Goal: Information Seeking & Learning: Learn about a topic

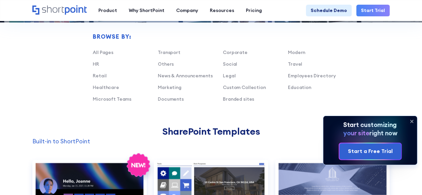
scroll to position [401, 0]
click at [412, 122] on icon at bounding box center [412, 121] width 3 height 3
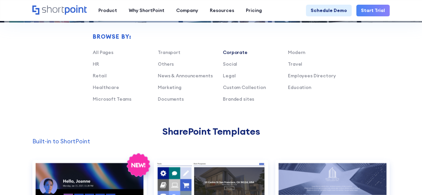
click at [239, 52] on link "Corporate" at bounding box center [235, 52] width 25 height 6
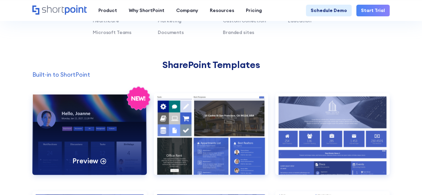
scroll to position [0, 0]
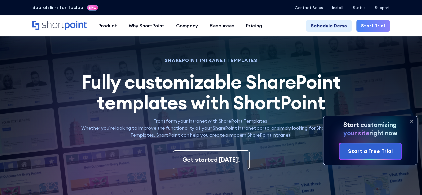
scroll to position [100, 0]
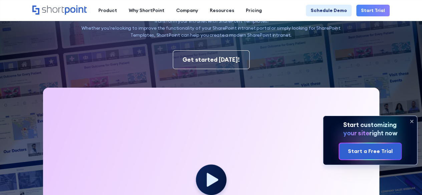
click at [411, 121] on icon at bounding box center [412, 121] width 3 height 3
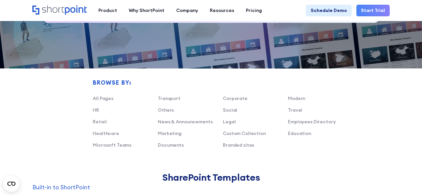
scroll to position [334, 0]
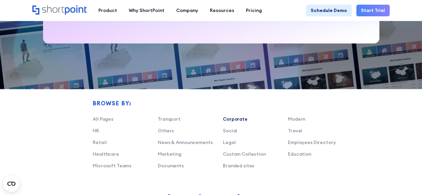
click at [234, 118] on link "Corporate" at bounding box center [235, 119] width 25 height 6
click at [233, 131] on link "Social" at bounding box center [230, 131] width 14 height 6
click at [105, 120] on link "All Pages" at bounding box center [103, 119] width 21 height 6
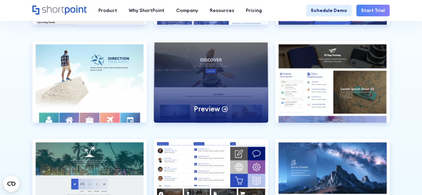
scroll to position [1369, 0]
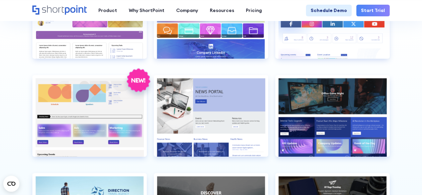
click at [67, 7] on icon "Home" at bounding box center [59, 9] width 54 height 9
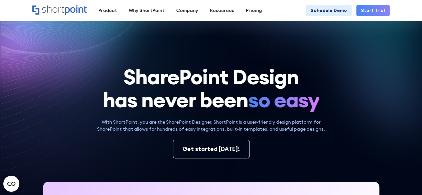
scroll to position [134, 0]
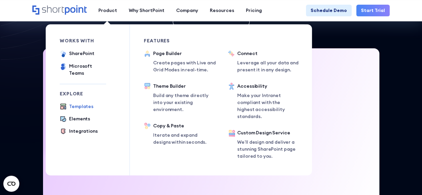
click at [79, 103] on div "Templates" at bounding box center [81, 106] width 24 height 7
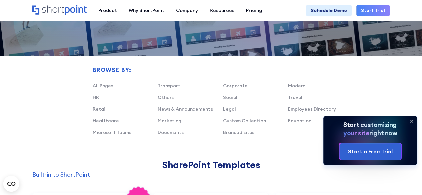
click at [412, 121] on icon at bounding box center [412, 121] width 3 height 3
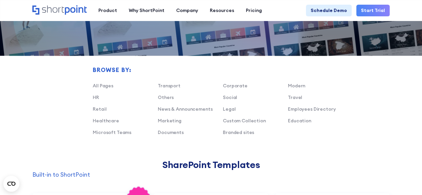
click at [308, 163] on h2 "SharePoint Templates" at bounding box center [211, 165] width 358 height 11
click at [229, 86] on link "Corporate" at bounding box center [235, 86] width 25 height 6
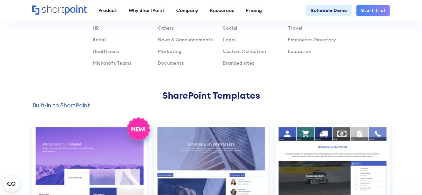
scroll to position [401, 0]
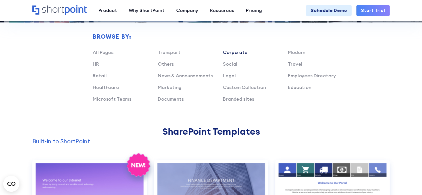
click at [234, 51] on link "Corporate" at bounding box center [235, 52] width 25 height 6
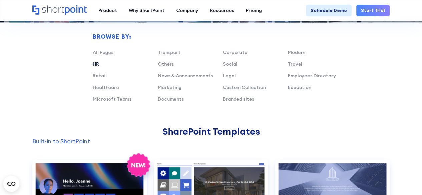
click at [95, 62] on link "HR" at bounding box center [96, 64] width 6 height 6
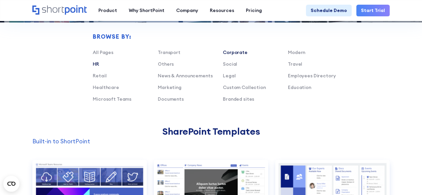
click at [240, 51] on link "Corporate" at bounding box center [235, 52] width 25 height 6
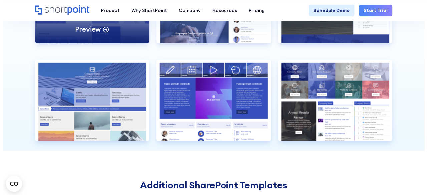
scroll to position [601, 0]
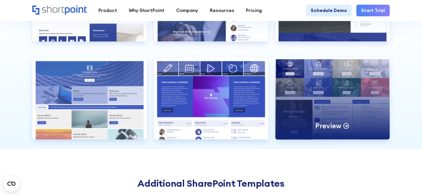
click at [334, 128] on p "Preview" at bounding box center [328, 125] width 26 height 9
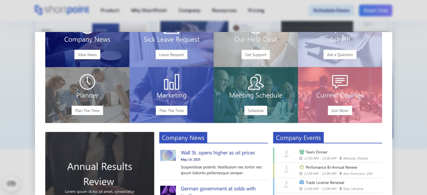
scroll to position [0, 0]
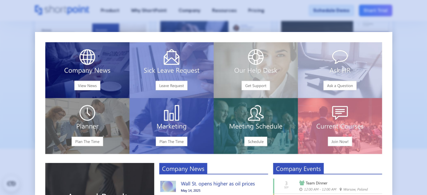
click at [409, 92] on div at bounding box center [213, 97] width 427 height 195
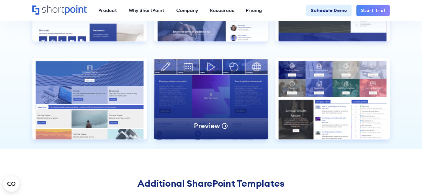
click at [209, 125] on p "Preview" at bounding box center [207, 125] width 26 height 9
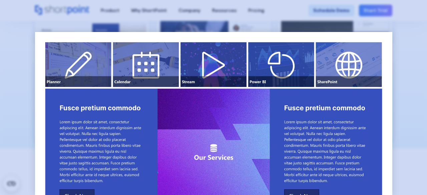
click at [398, 102] on div at bounding box center [213, 97] width 427 height 195
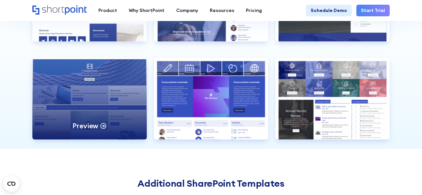
click at [89, 107] on div "Preview" at bounding box center [89, 99] width 115 height 82
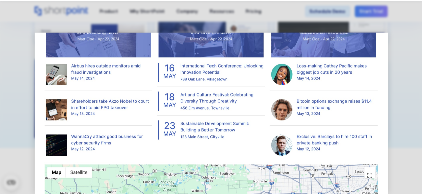
scroll to position [501, 0]
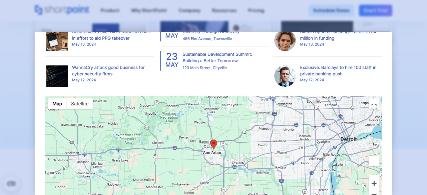
click at [403, 111] on div at bounding box center [213, 97] width 427 height 195
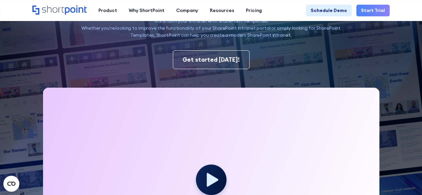
scroll to position [0, 0]
